Goal: Information Seeking & Learning: Learn about a topic

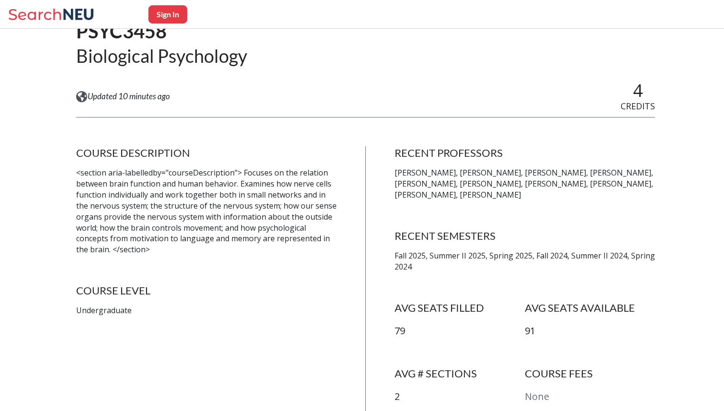
scroll to position [94, 0]
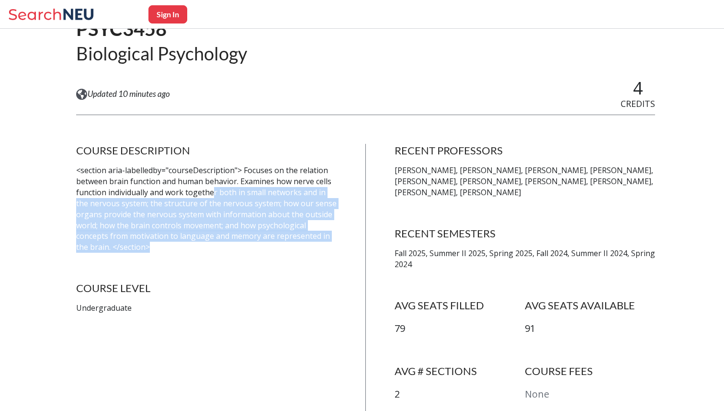
drag, startPoint x: 213, startPoint y: 190, endPoint x: 210, endPoint y: 252, distance: 62.3
click at [210, 252] on div "COURSE DESCRIPTION <section aria-labelledby="courseDescription"> Focuses on the…" at bounding box center [206, 287] width 261 height 286
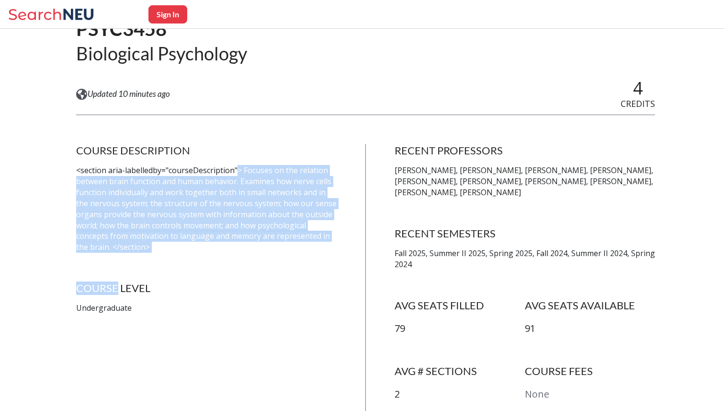
drag, startPoint x: 210, startPoint y: 252, endPoint x: 237, endPoint y: 172, distance: 84.7
click at [237, 172] on div "COURSE DESCRIPTION <section aria-labelledby="courseDescription"> Focuses on the…" at bounding box center [206, 287] width 261 height 286
click at [237, 172] on p "<section aria-labelledby="courseDescription"> Focuses on the relation between b…" at bounding box center [206, 209] width 261 height 88
drag, startPoint x: 237, startPoint y: 172, endPoint x: 225, endPoint y: 248, distance: 77.6
click at [225, 248] on p "<section aria-labelledby="courseDescription"> Focuses on the relation between b…" at bounding box center [206, 209] width 261 height 88
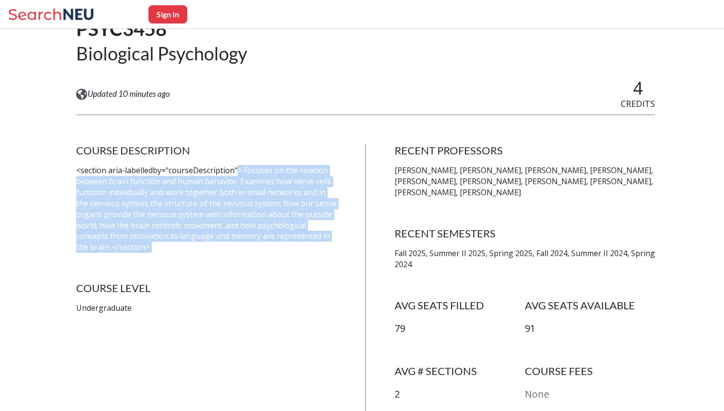
click at [225, 248] on p "<section aria-labelledby="courseDescription"> Focuses on the relation between b…" at bounding box center [206, 209] width 261 height 88
drag, startPoint x: 225, startPoint y: 248, endPoint x: 248, endPoint y: 172, distance: 79.7
click at [248, 172] on p "<section aria-labelledby="courseDescription"> Focuses on the relation between b…" at bounding box center [206, 209] width 261 height 88
